Goal: Task Accomplishment & Management: Manage account settings

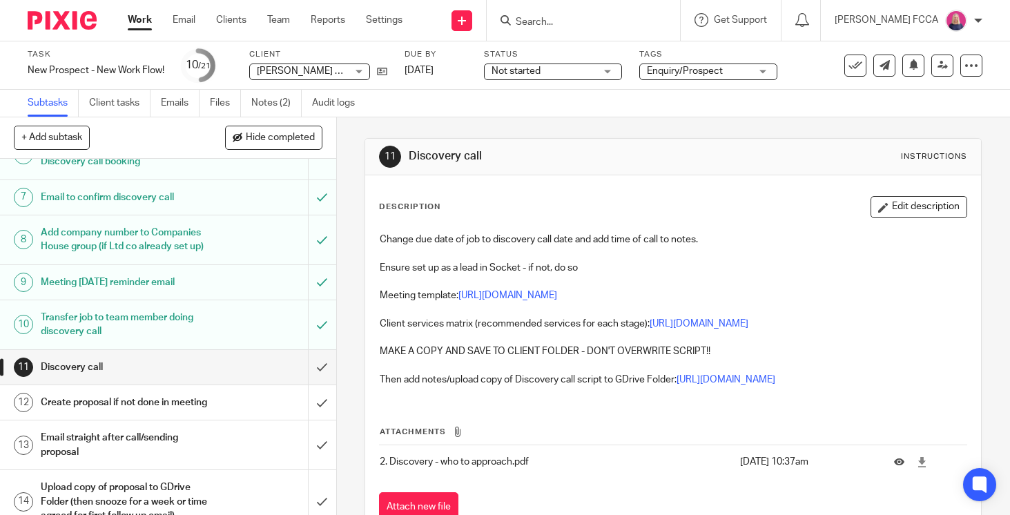
scroll to position [259, 0]
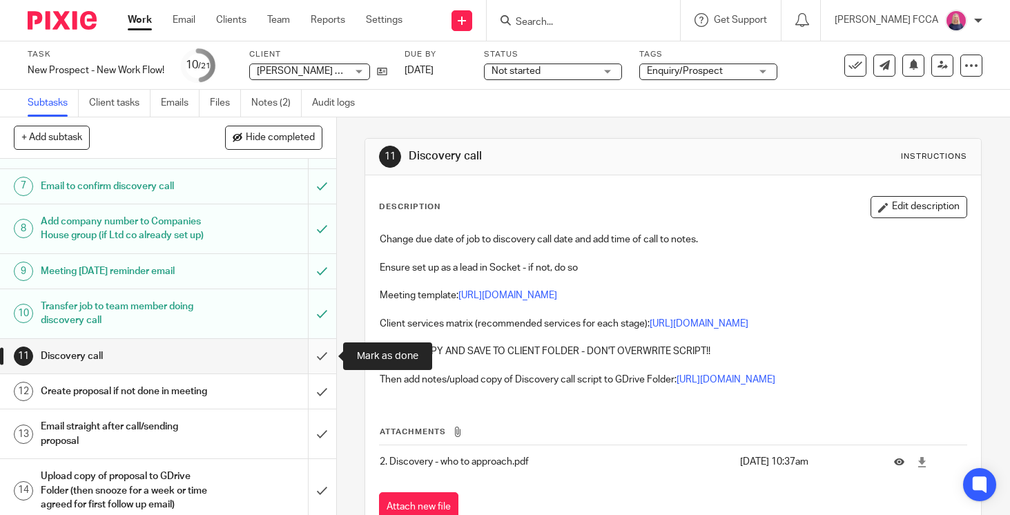
click at [319, 355] on input "submit" at bounding box center [168, 356] width 336 height 35
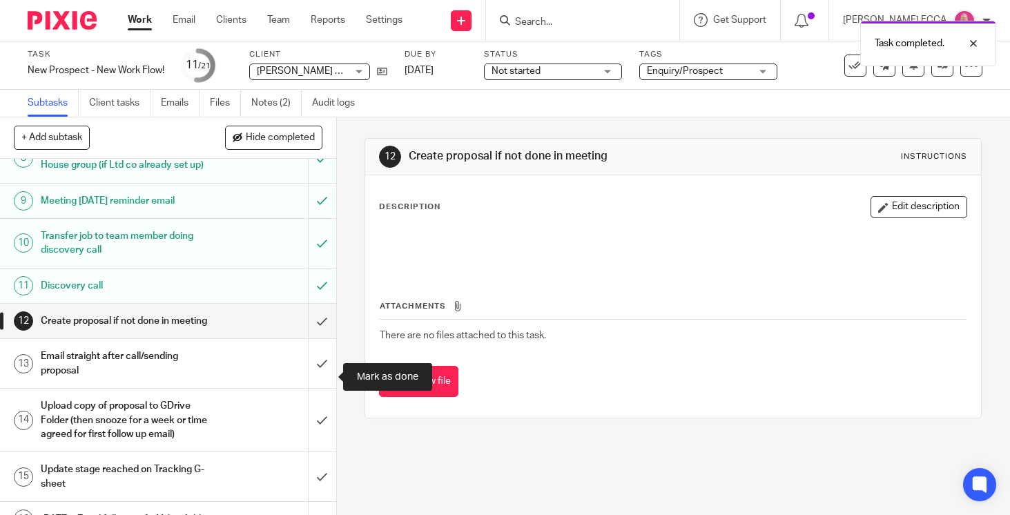
scroll to position [334, 0]
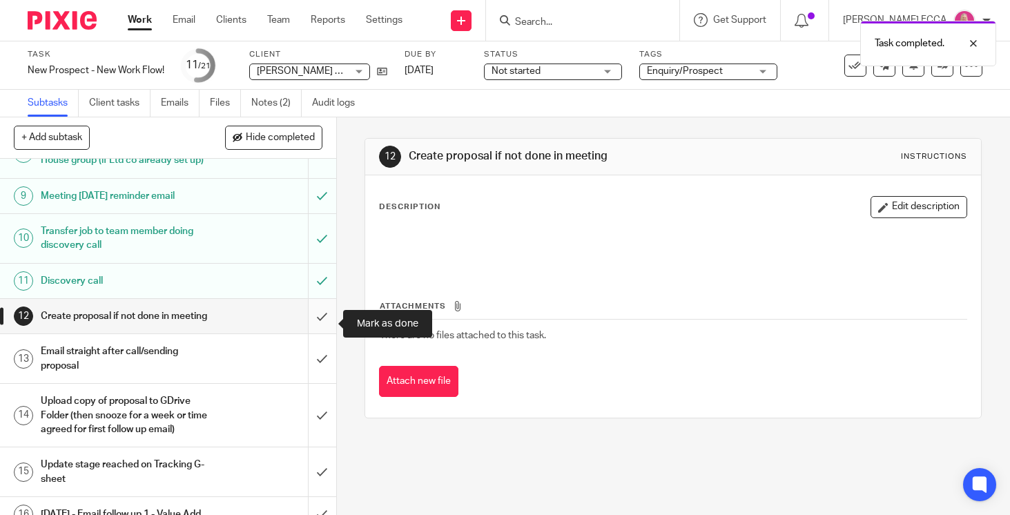
click at [317, 321] on input "submit" at bounding box center [168, 316] width 336 height 35
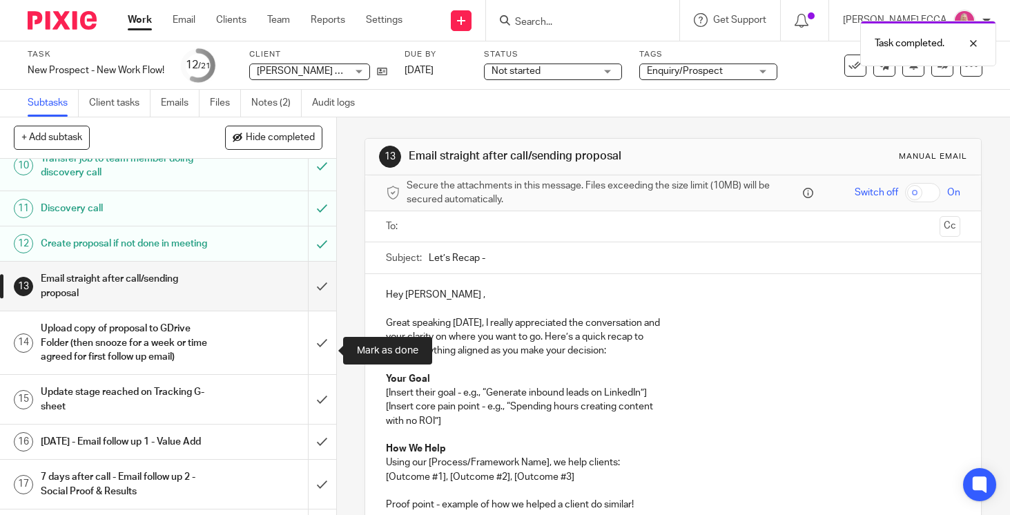
scroll to position [414, 0]
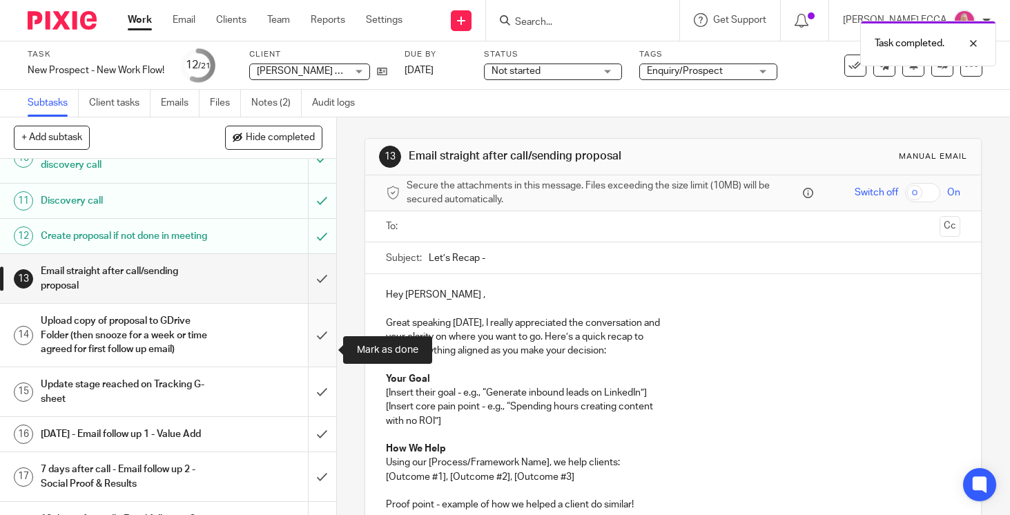
click at [317, 348] on input "submit" at bounding box center [168, 335] width 336 height 63
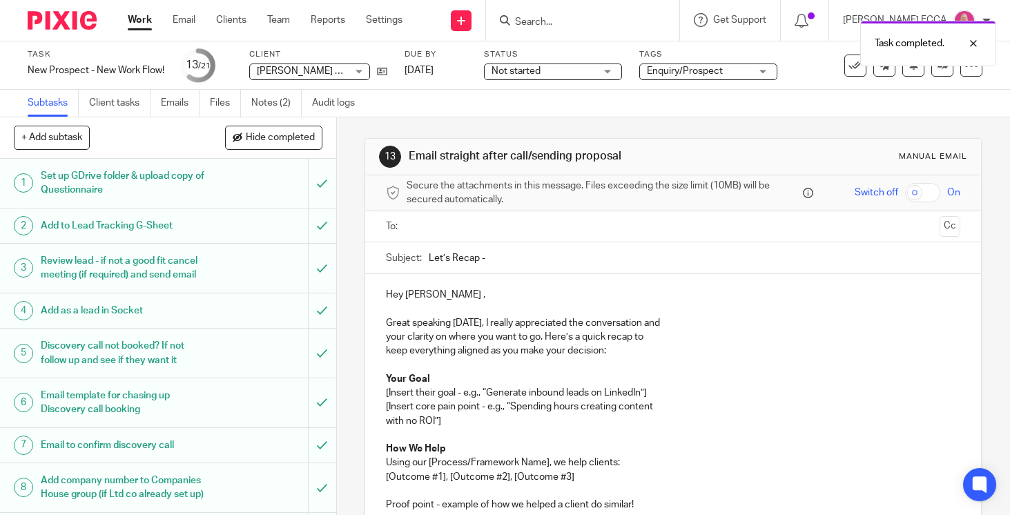
click at [501, 230] on input "text" at bounding box center [672, 227] width 522 height 16
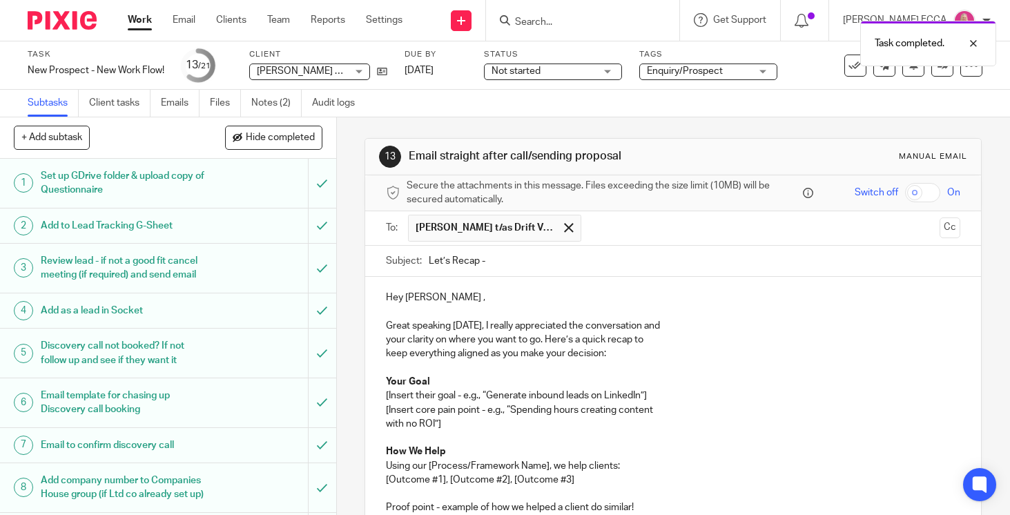
click at [499, 259] on input "Let’s Recap -" at bounding box center [694, 261] width 531 height 31
type input "Let’s Recap"
click at [672, 326] on p "Great speaking today, I really appreciated the conversation and" at bounding box center [673, 319] width 574 height 28
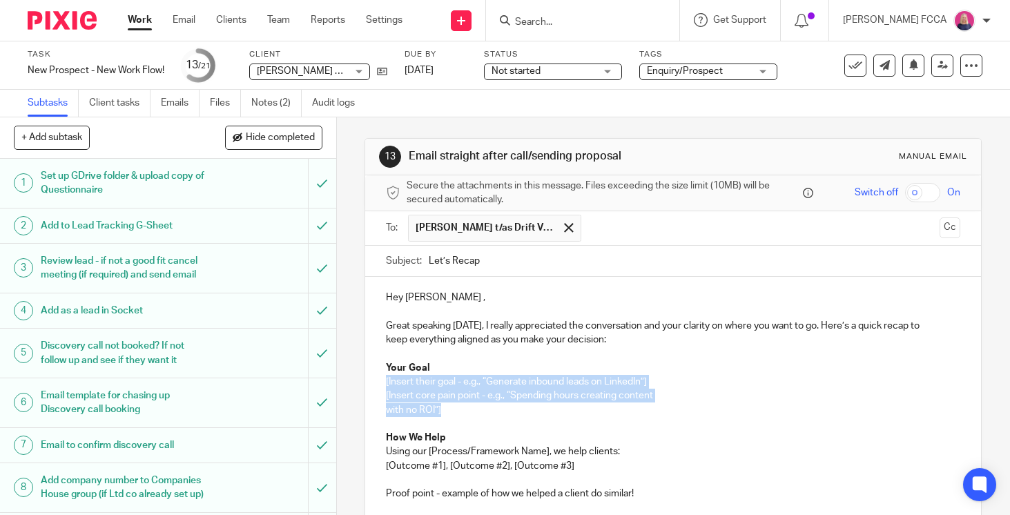
drag, startPoint x: 445, startPoint y: 409, endPoint x: 382, endPoint y: 386, distance: 67.5
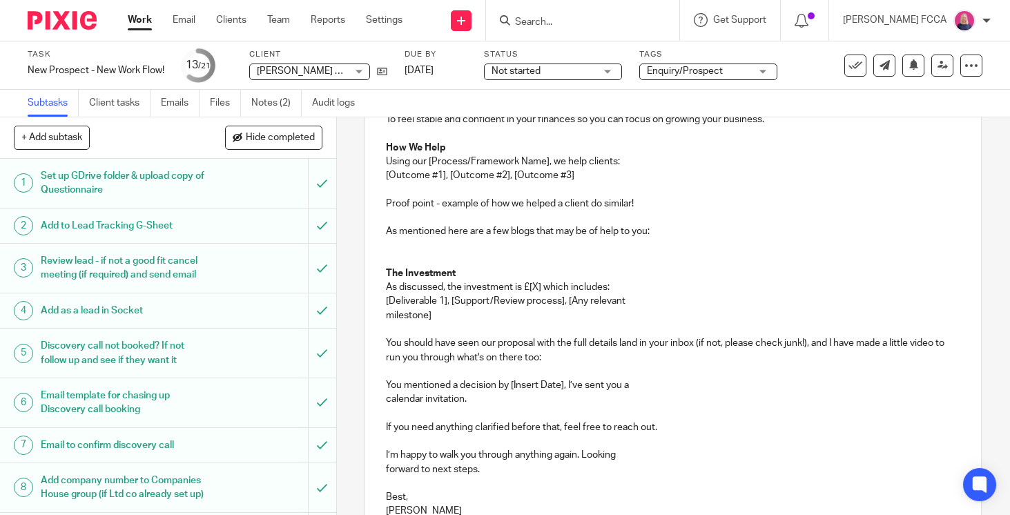
scroll to position [399, 0]
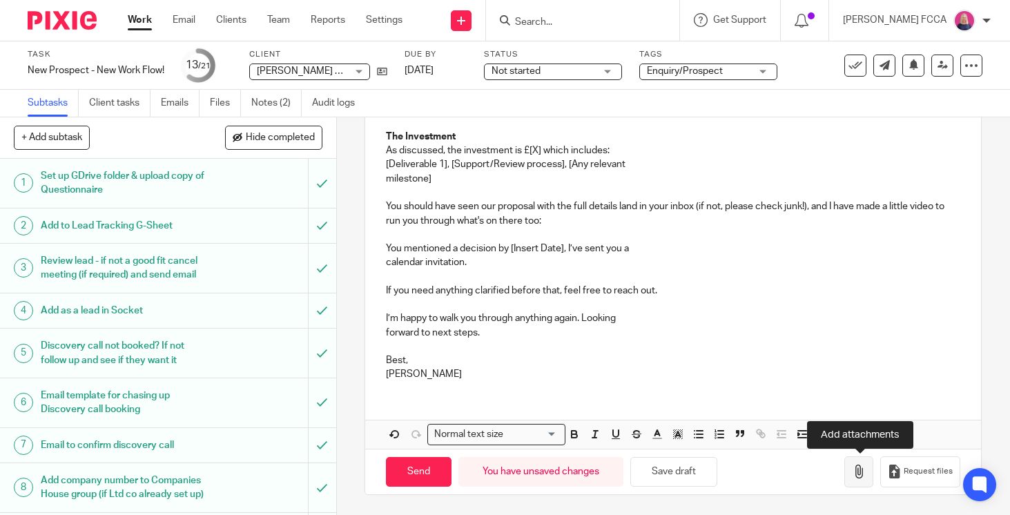
click at [862, 462] on button "button" at bounding box center [858, 471] width 29 height 31
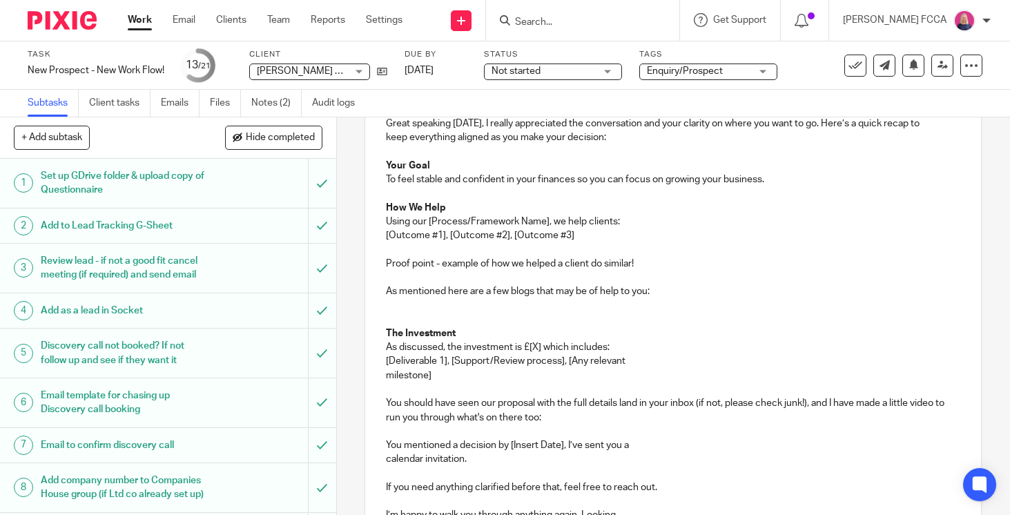
scroll to position [193, 0]
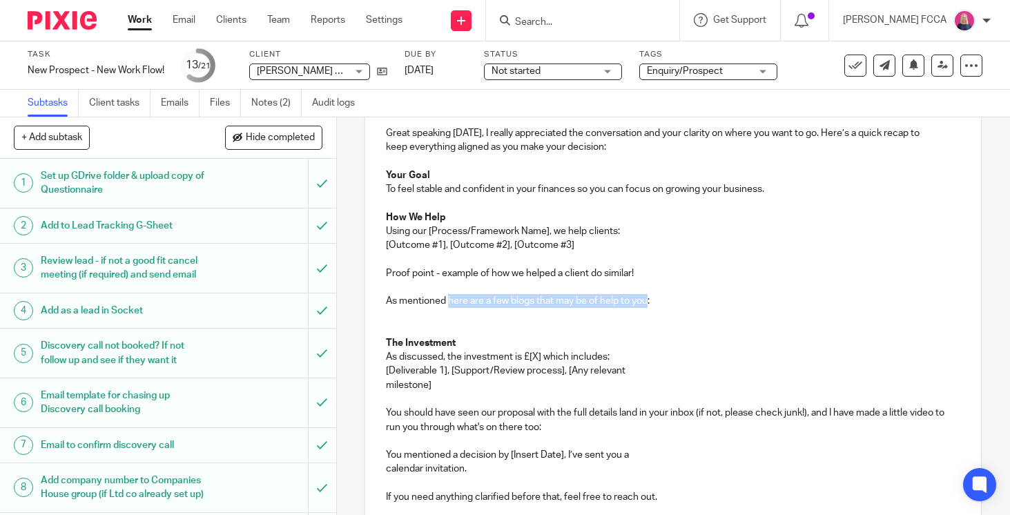
drag, startPoint x: 649, startPoint y: 302, endPoint x: 449, endPoint y: 303, distance: 199.5
click at [449, 303] on p "As mentioned here are a few blogs that may be of help to you:" at bounding box center [673, 301] width 574 height 14
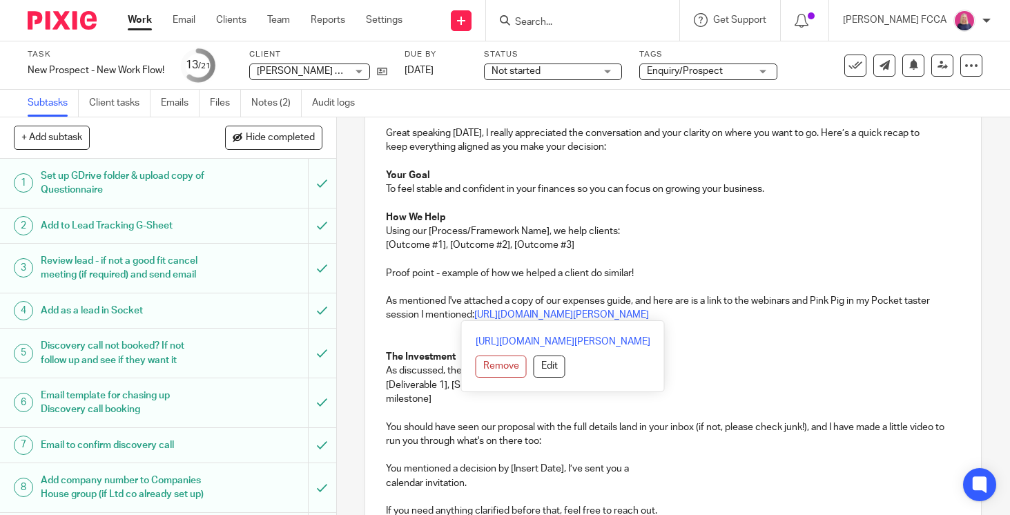
drag, startPoint x: 747, startPoint y: 313, endPoint x: 384, endPoint y: 301, distance: 363.2
click at [384, 301] on div "Hey Maisie , Great speaking today, I really appreciated the conversation and yo…" at bounding box center [673, 348] width 616 height 528
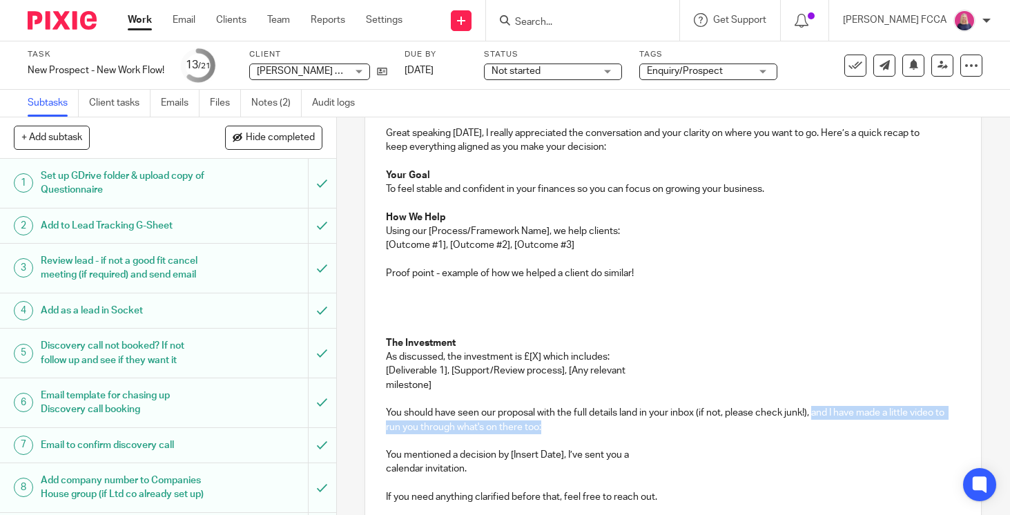
drag, startPoint x: 815, startPoint y: 413, endPoint x: 817, endPoint y: 421, distance: 7.9
click at [817, 421] on p "You should have seen our proposal with the full details land in your inbox (if …" at bounding box center [673, 420] width 574 height 28
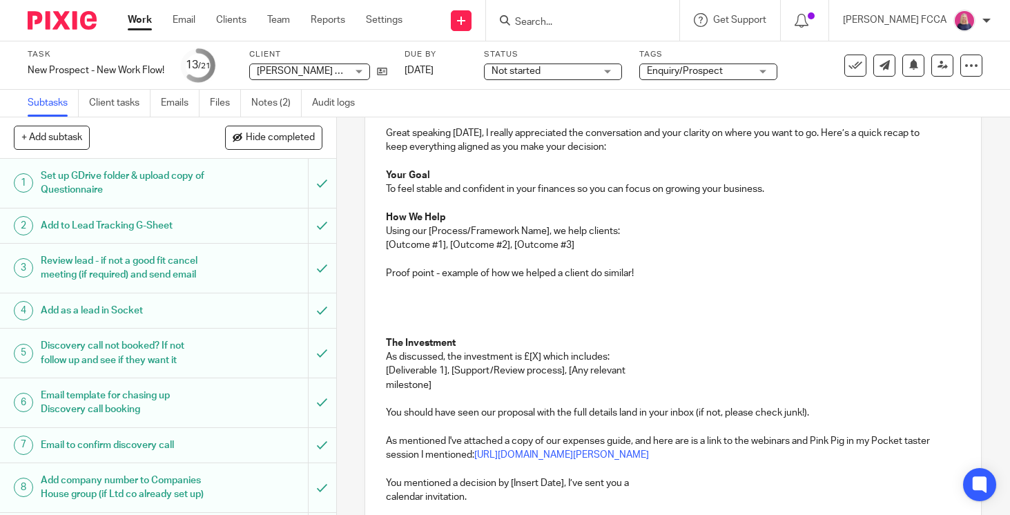
click at [386, 340] on strong "The Investment" at bounding box center [421, 343] width 70 height 10
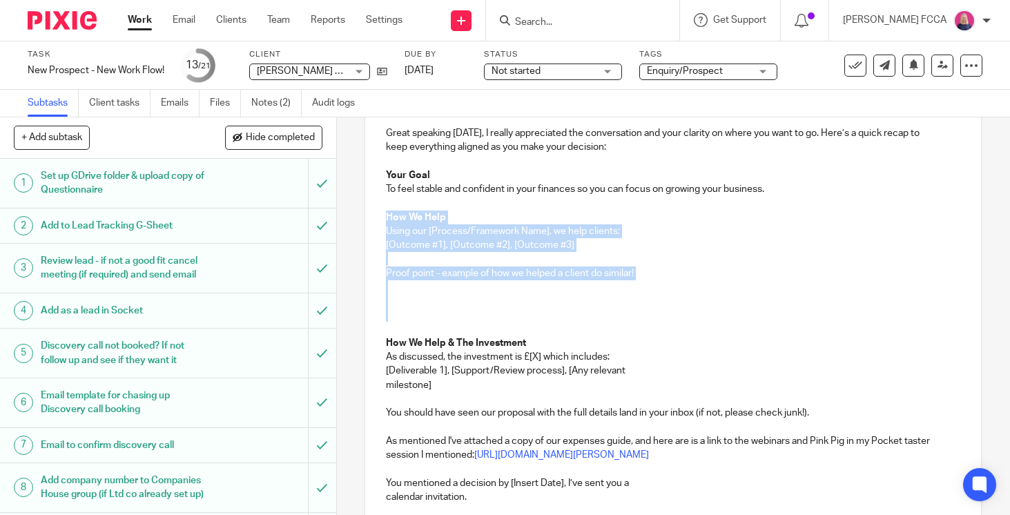
drag, startPoint x: 386, startPoint y: 210, endPoint x: 417, endPoint y: 332, distance: 125.2
click at [417, 332] on div "Hey Maisie , Great speaking today, I really appreciated the conversation and yo…" at bounding box center [673, 355] width 616 height 542
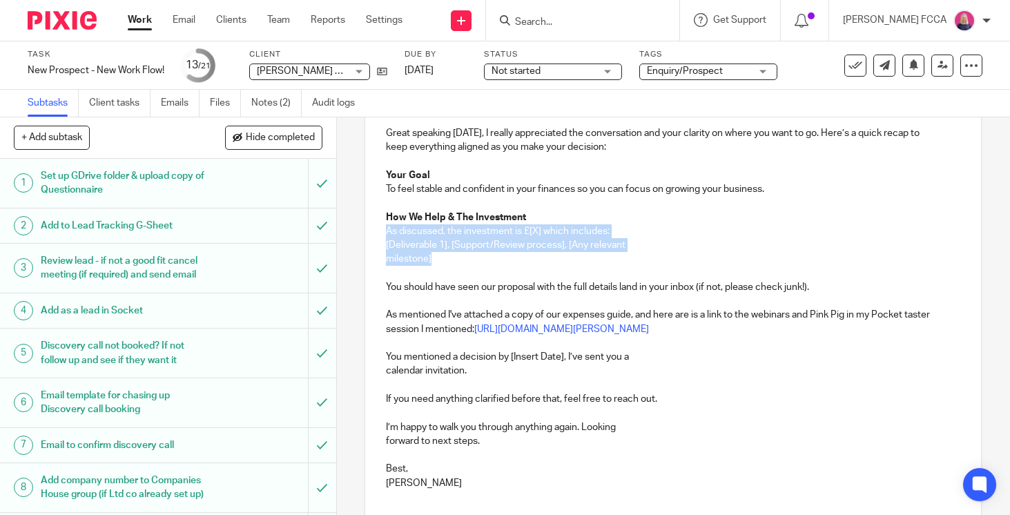
drag, startPoint x: 439, startPoint y: 257, endPoint x: 380, endPoint y: 236, distance: 62.2
click at [380, 236] on div "Hey Maisie , Great speaking today, I really appreciated the conversation and yo…" at bounding box center [673, 291] width 616 height 415
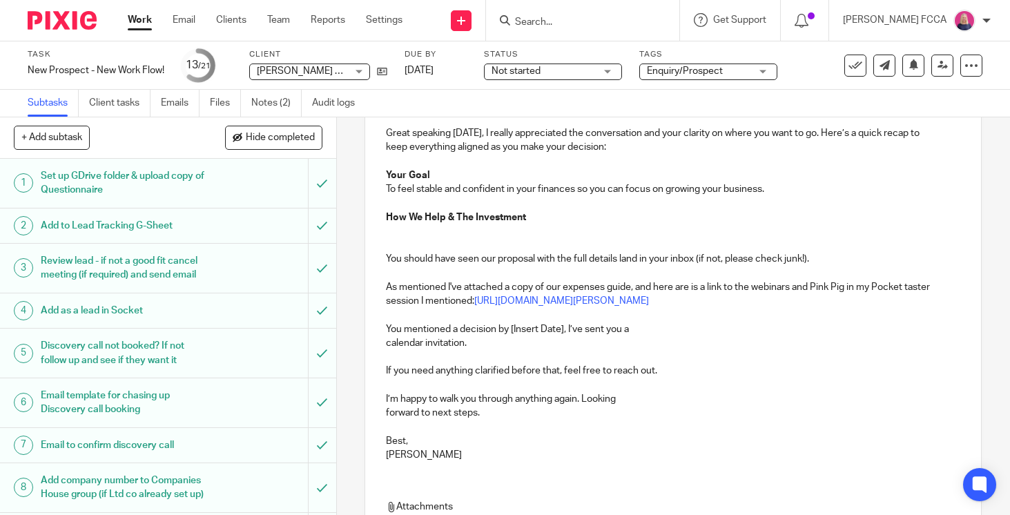
click at [830, 259] on p "You should have seen our proposal with the full details land in your inbox (if …" at bounding box center [673, 259] width 574 height 14
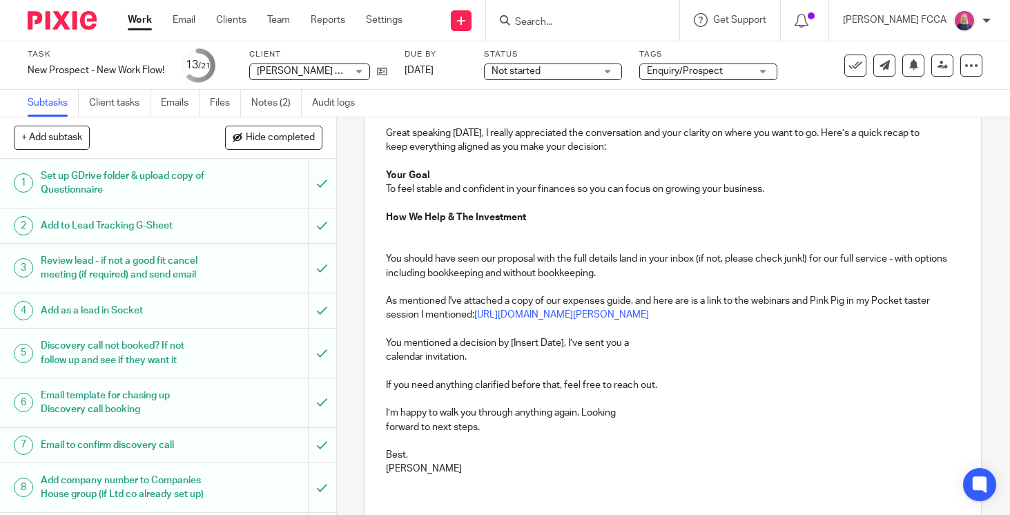
click at [567, 242] on p at bounding box center [673, 245] width 574 height 14
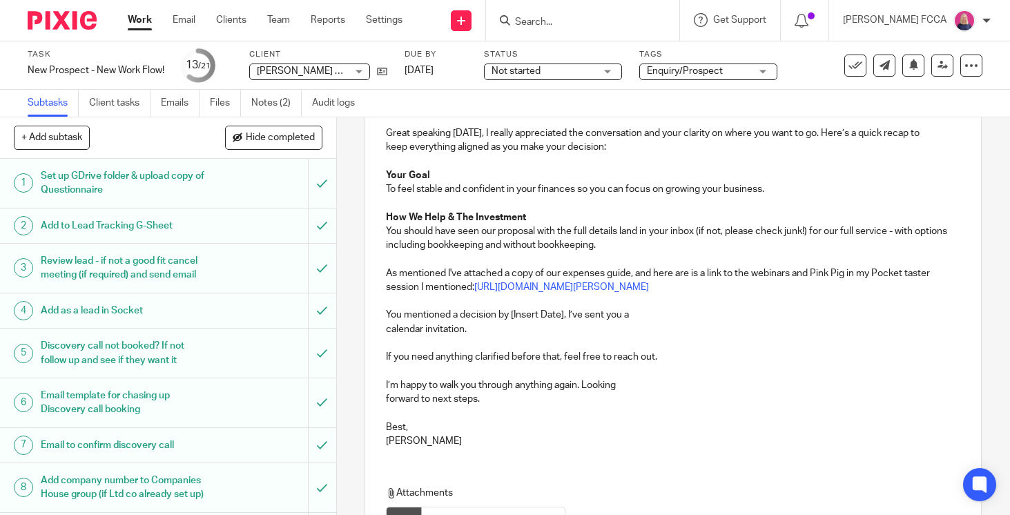
click at [621, 251] on p "You should have seen our proposal with the full details land in your inbox (if …" at bounding box center [673, 238] width 574 height 28
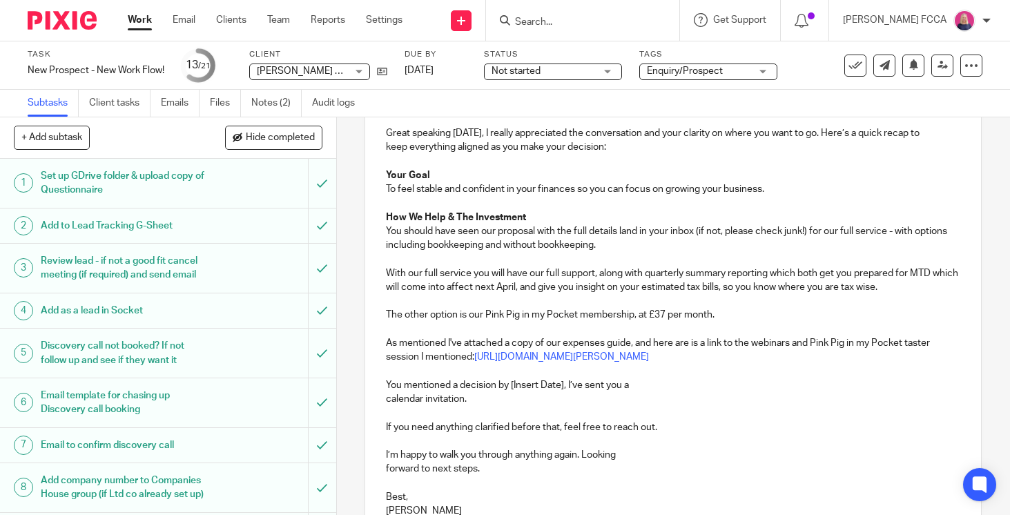
click at [916, 289] on p "With our full service you will have our full support, along with quarterly summ…" at bounding box center [673, 280] width 574 height 28
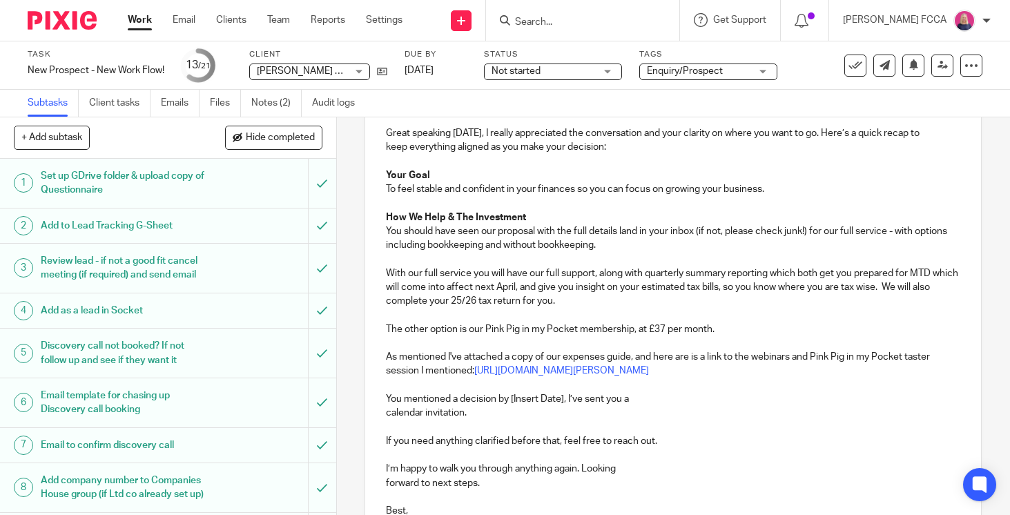
click at [734, 331] on p "The other option is our Pink Pig in my Pocket membership, at £37 per month." at bounding box center [673, 329] width 574 height 14
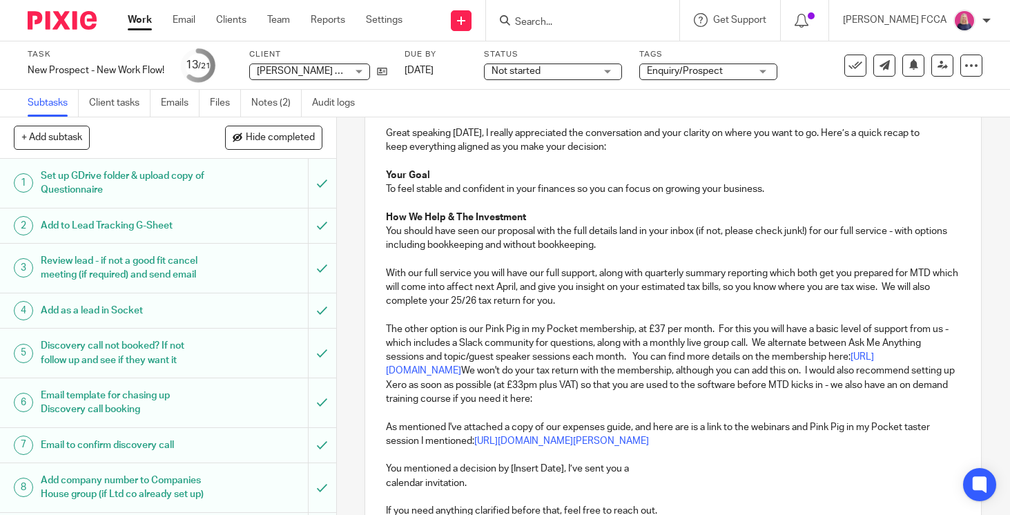
click at [612, 398] on p "The other option is our Pink Pig in my Pocket membership, at £37 per month. For…" at bounding box center [673, 364] width 574 height 84
click at [789, 398] on p "The other option is our Pink Pig in my Pocket membership, at £37 per month. For…" at bounding box center [673, 364] width 574 height 84
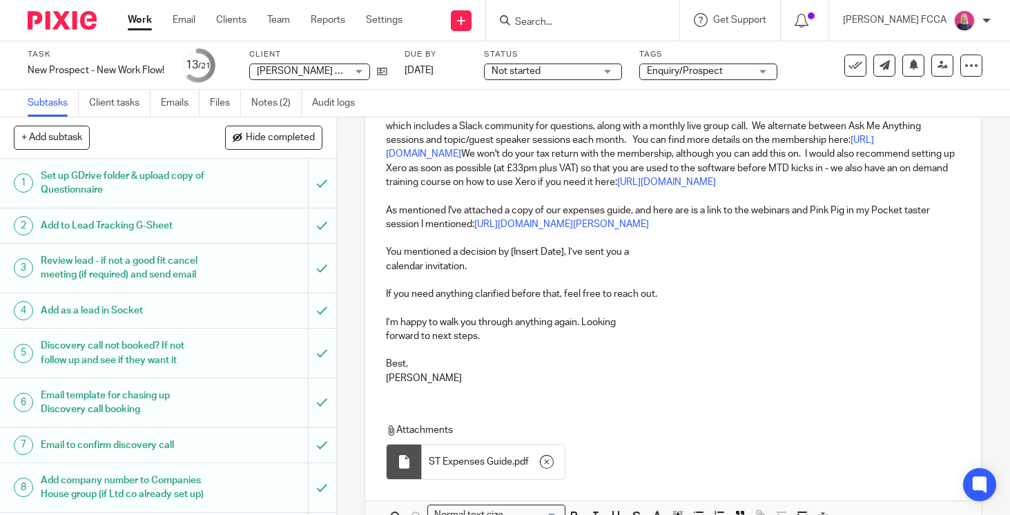
scroll to position [412, 0]
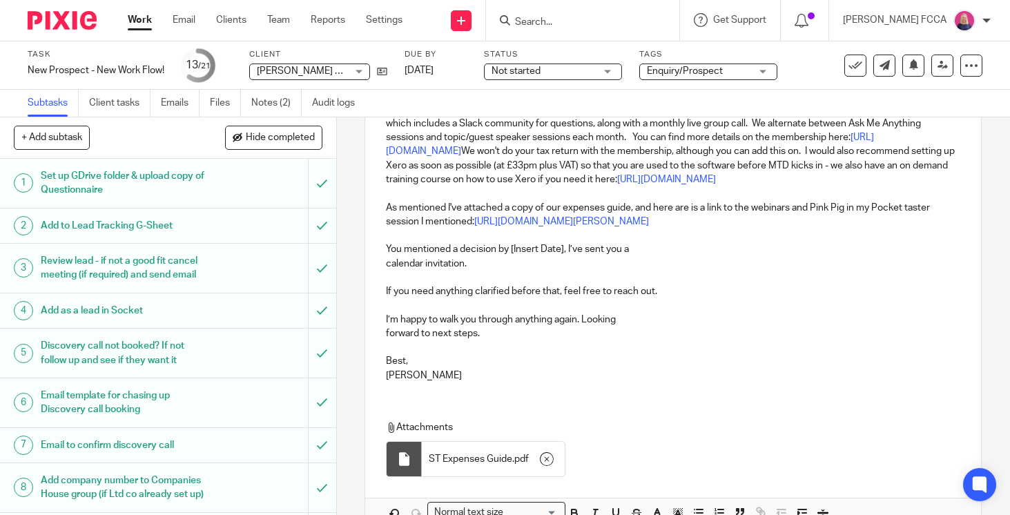
click at [384, 333] on div "Hey Maisie , Great speaking today, I really appreciated the conversation and yo…" at bounding box center [673, 129] width 616 height 528
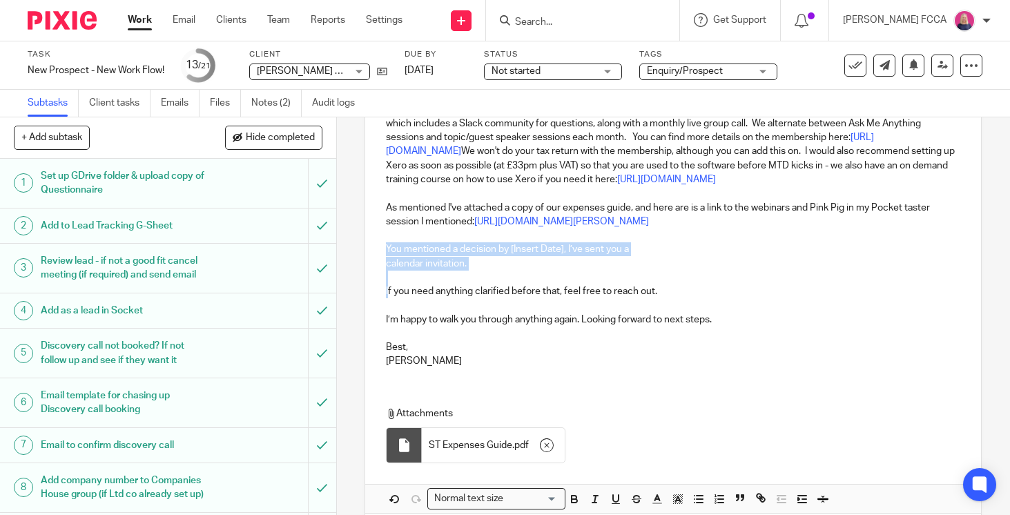
drag, startPoint x: 388, startPoint y: 290, endPoint x: 375, endPoint y: 251, distance: 41.3
click at [375, 250] on div "Hey Maisie , Great speaking today, I really appreciated the conversation and yo…" at bounding box center [673, 121] width 616 height 513
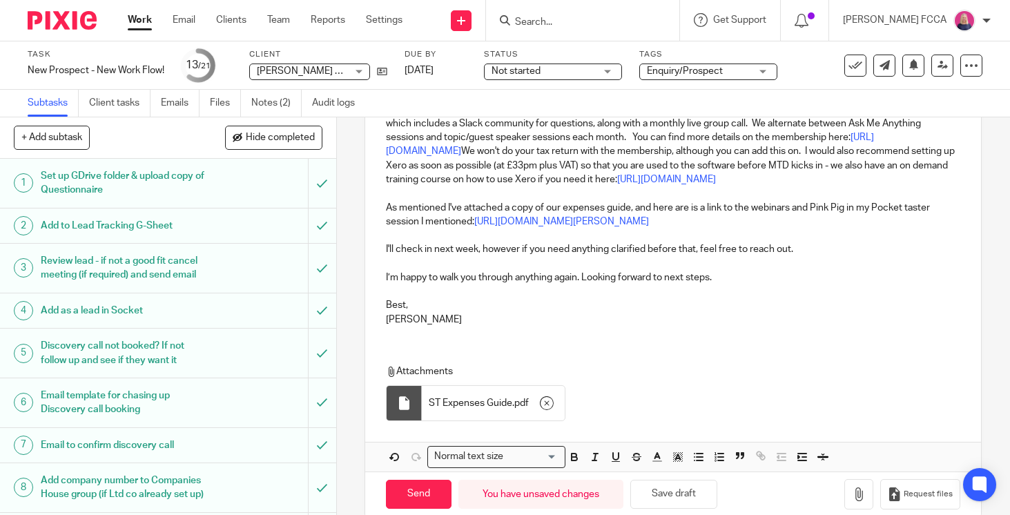
scroll to position [434, 0]
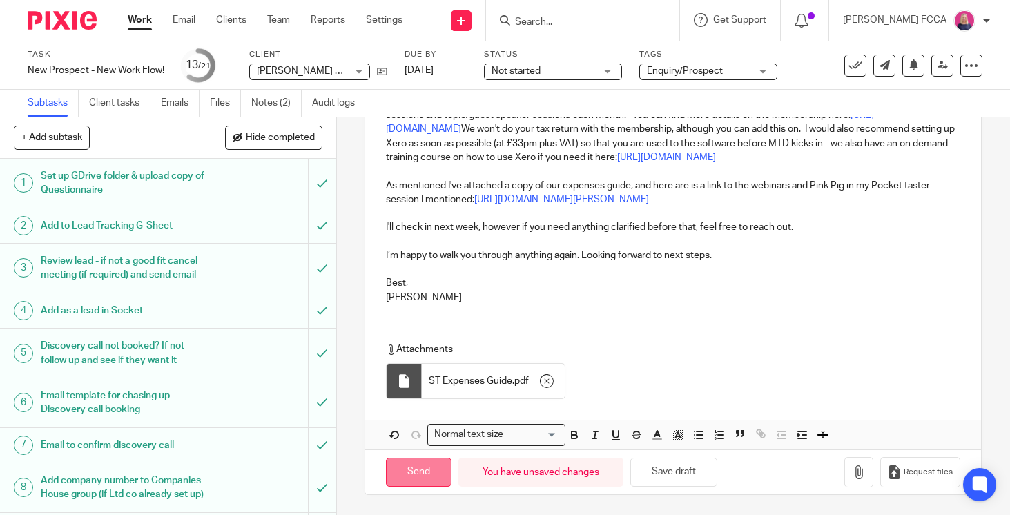
click at [409, 471] on input "Send" at bounding box center [419, 473] width 66 height 30
type input "Sent"
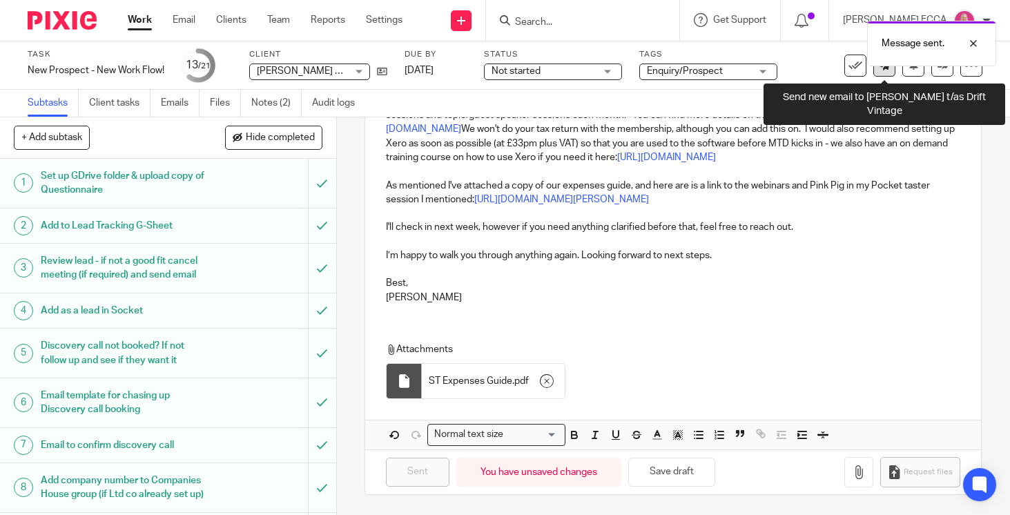
click at [884, 72] on link at bounding box center [884, 66] width 22 height 22
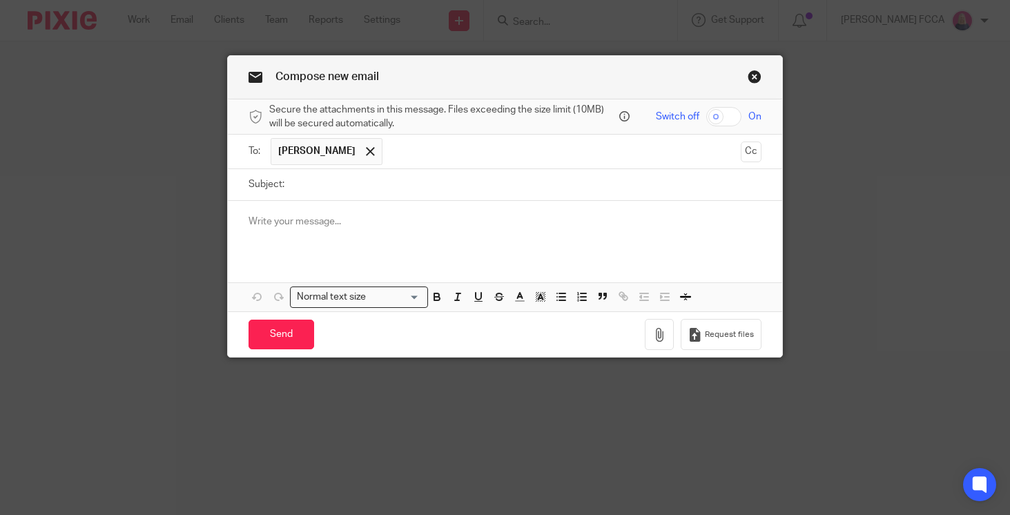
click at [517, 152] on input "text" at bounding box center [561, 151] width 345 height 27
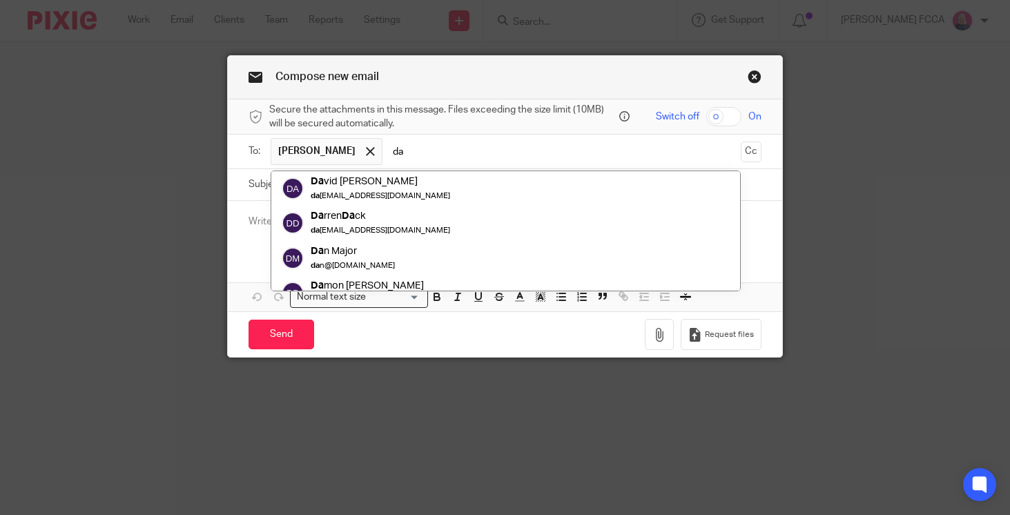
type input "d"
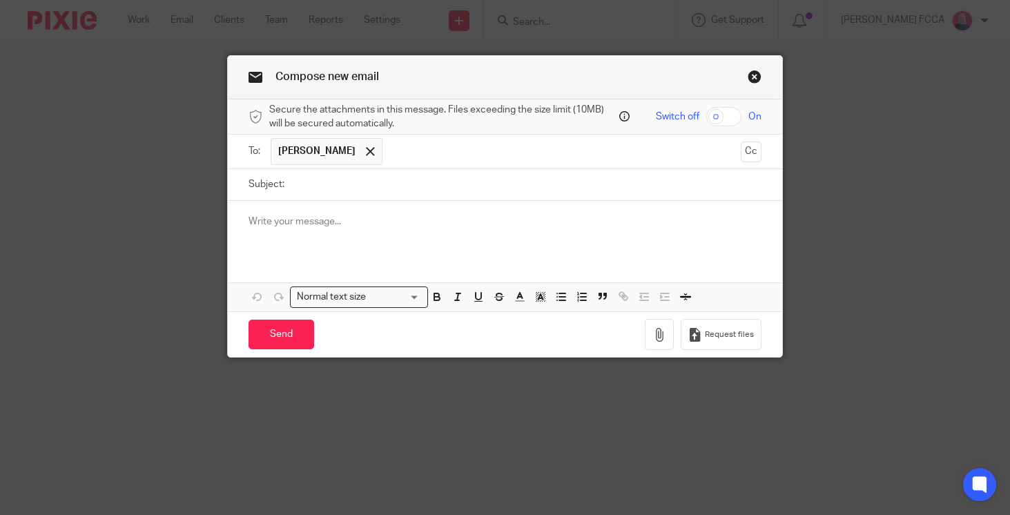
paste input "[PERSON_NAME][EMAIL_ADDRESS][DOMAIN_NAME]"
type input "[PERSON_NAME][EMAIL_ADDRESS][DOMAIN_NAME]"
click at [356, 183] on input "Subject:" at bounding box center [526, 184] width 470 height 31
type input "Pension Introduction"
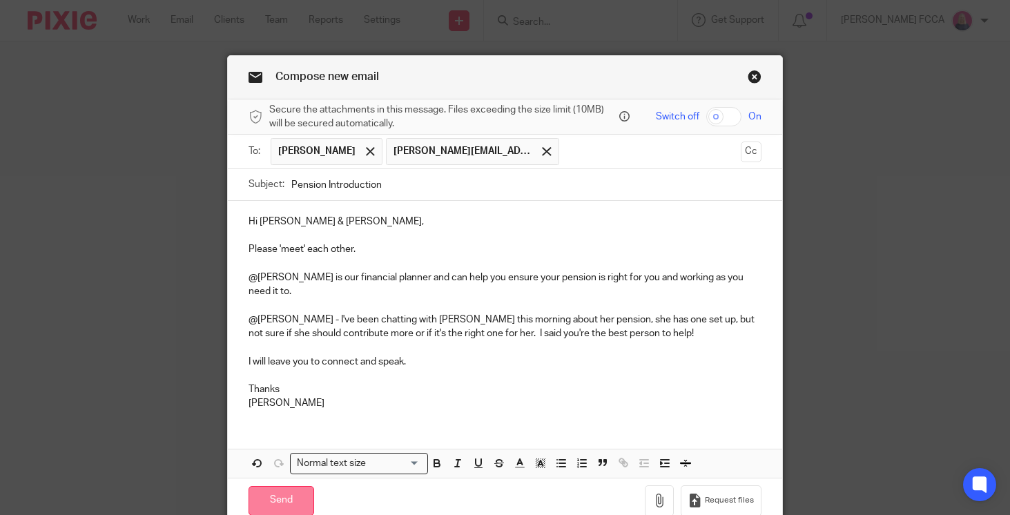
click at [276, 495] on input "Send" at bounding box center [281, 501] width 66 height 30
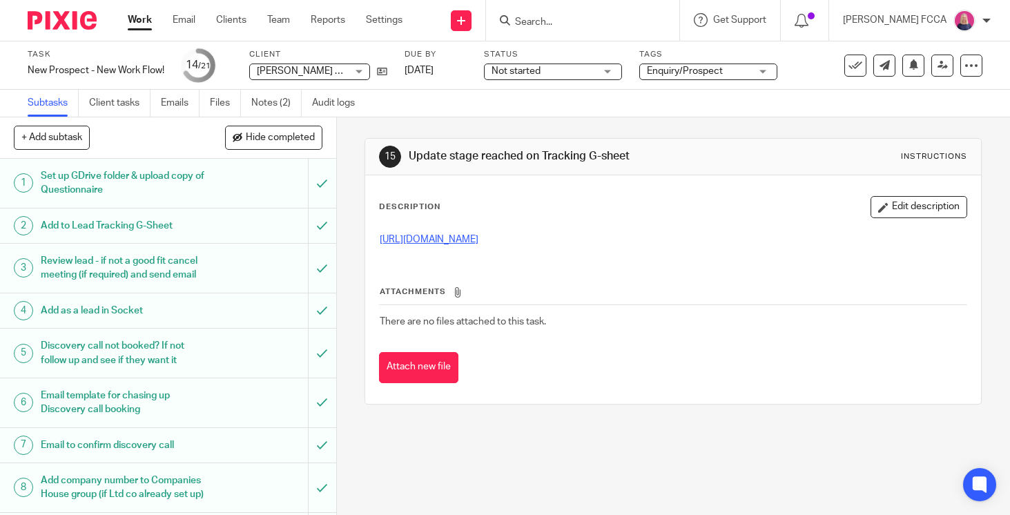
click at [474, 243] on link "https://docs.google.com/spreadsheets/d/1xQ7QcUq060BSKc8snLYJ_gbUd-fHj_b5/edit?u…" at bounding box center [429, 240] width 99 height 10
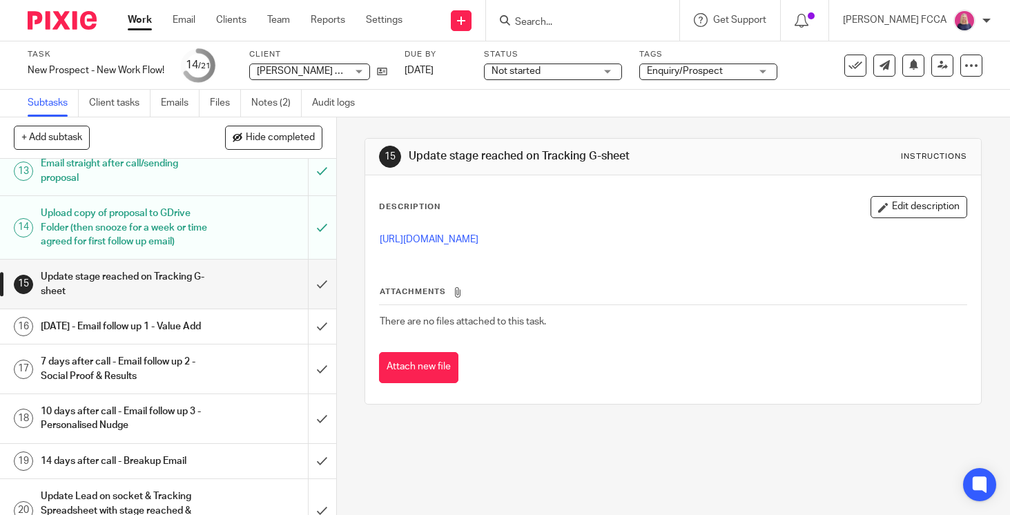
scroll to position [549, 0]
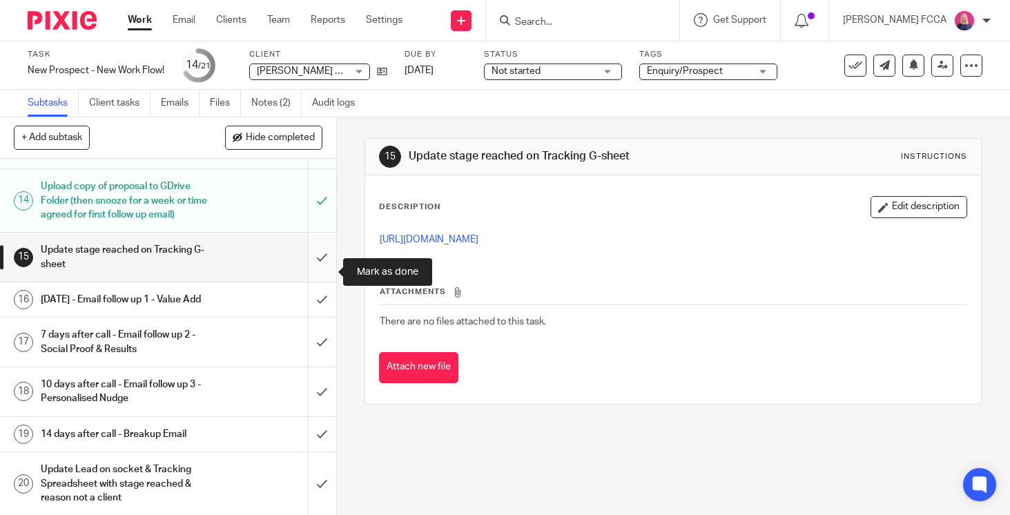
click at [321, 277] on input "submit" at bounding box center [168, 257] width 336 height 49
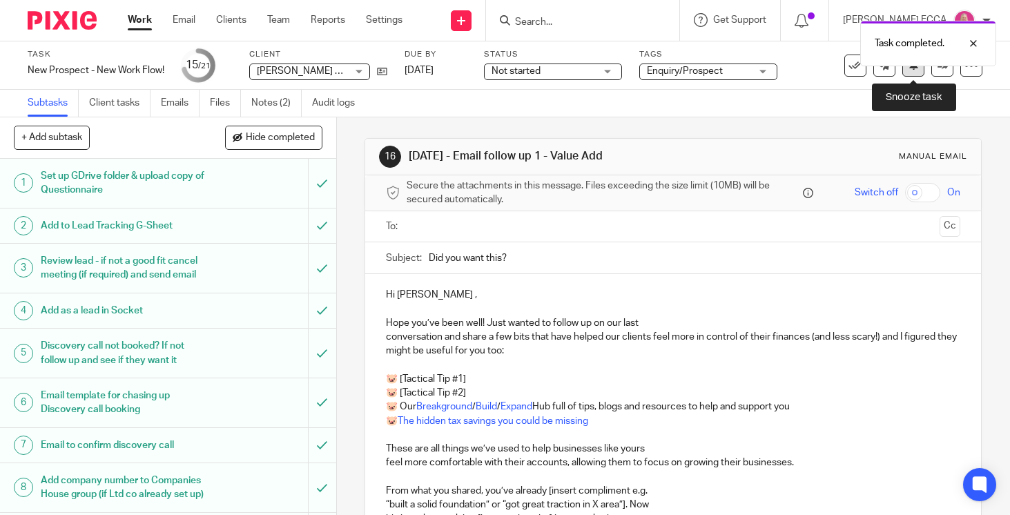
click at [913, 71] on button at bounding box center [913, 66] width 22 height 22
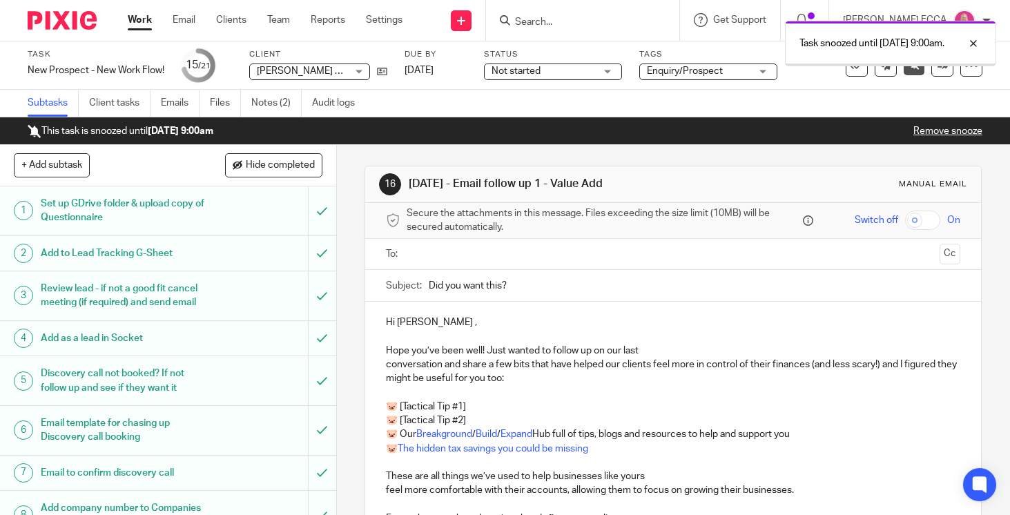
click at [66, 21] on img at bounding box center [62, 20] width 69 height 19
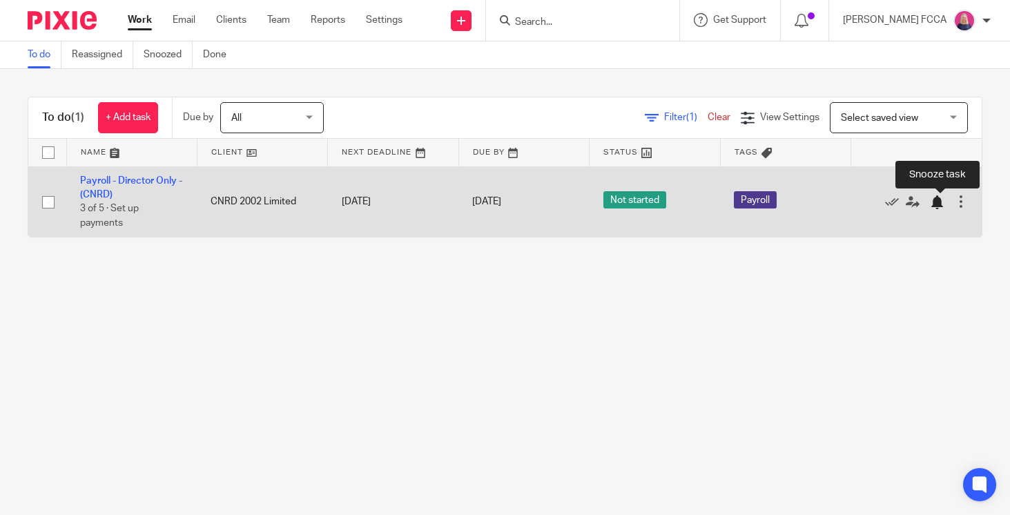
click at [938, 208] on div at bounding box center [937, 202] width 14 height 14
